Goal: Navigation & Orientation: Find specific page/section

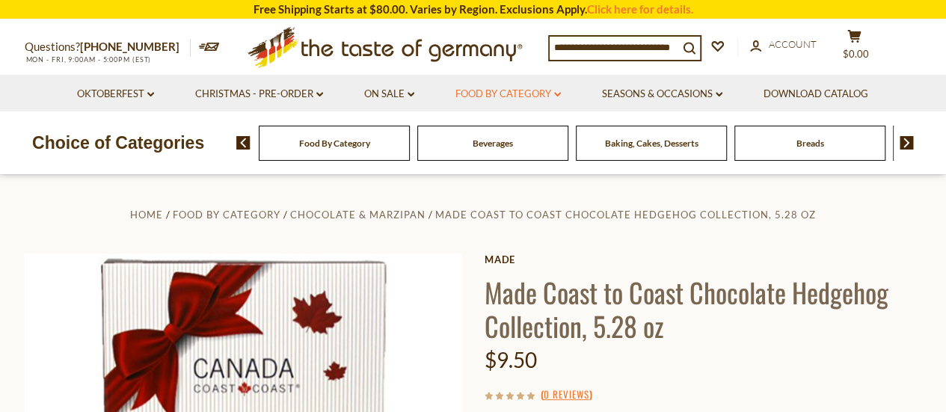
click at [505, 97] on link "Food By Category dropdown_arrow" at bounding box center [508, 94] width 105 height 16
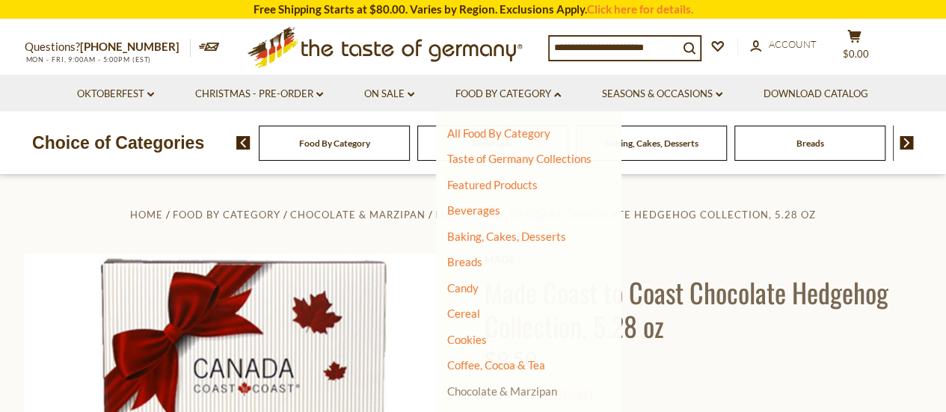
click at [524, 393] on link "Chocolate & Marzipan" at bounding box center [502, 391] width 110 height 13
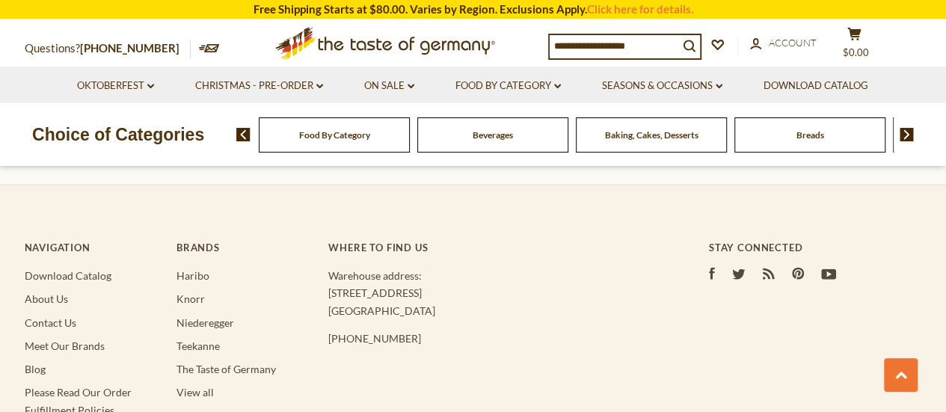
scroll to position [4563, 0]
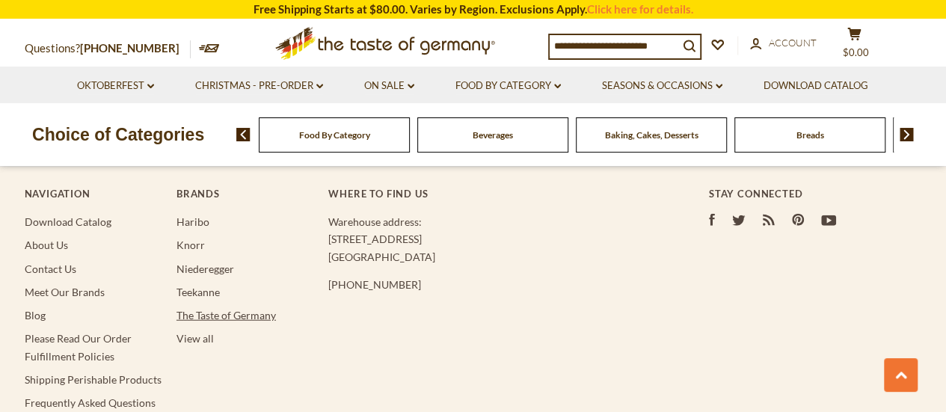
click at [214, 309] on link "The Taste of Germany" at bounding box center [226, 315] width 99 height 13
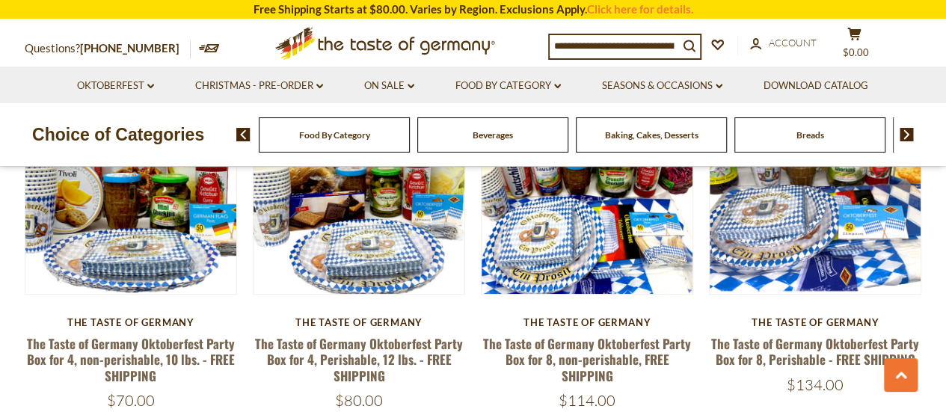
scroll to position [3217, 0]
